Goal: Use online tool/utility: Utilize a website feature to perform a specific function

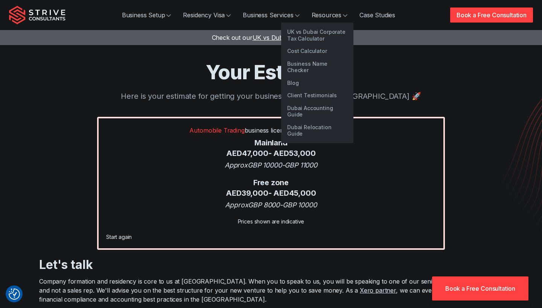
click at [310, 14] on link "Resources" at bounding box center [329, 15] width 48 height 15
click at [309, 51] on link "Cost Calculator" at bounding box center [317, 51] width 72 height 13
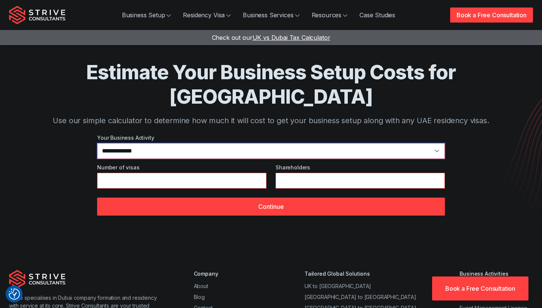
select select "**"
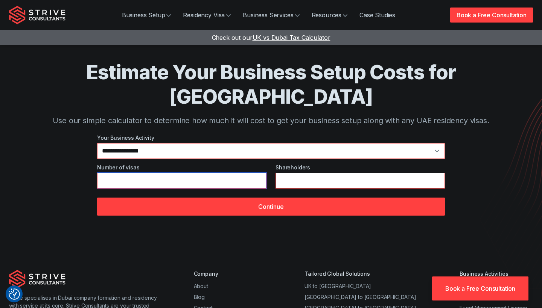
click at [261, 173] on input "*" at bounding box center [181, 181] width 169 height 16
click at [260, 173] on input "*" at bounding box center [181, 181] width 169 height 16
type input "*"
click at [258, 173] on input "*" at bounding box center [181, 181] width 169 height 16
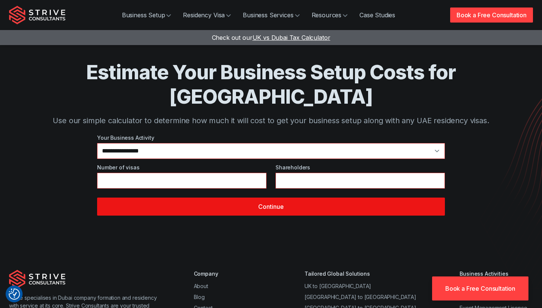
click at [260, 198] on button "Continue" at bounding box center [270, 207] width 347 height 18
